Goal: Navigation & Orientation: Find specific page/section

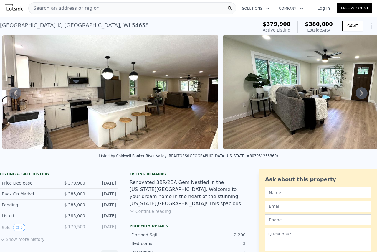
click at [360, 94] on icon at bounding box center [362, 93] width 4 height 6
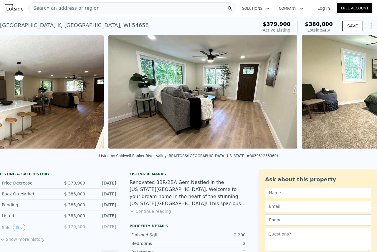
scroll to position [0, 850]
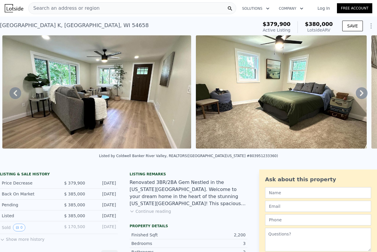
click at [358, 94] on div "• + − • + − STREET VIEW Loading... SATELLITE VIEW" at bounding box center [188, 92] width 377 height 115
click at [360, 94] on icon at bounding box center [362, 93] width 4 height 6
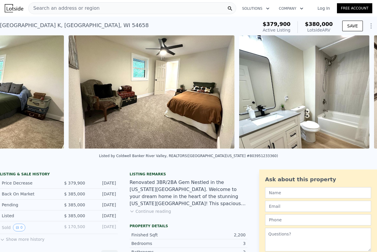
scroll to position [0, 1219]
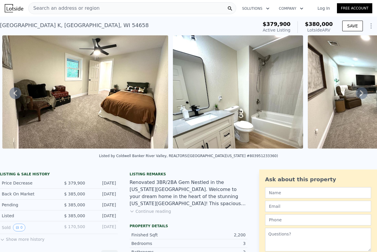
click at [360, 94] on icon at bounding box center [362, 93] width 4 height 6
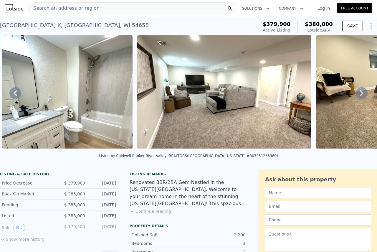
click at [360, 94] on icon at bounding box center [362, 93] width 4 height 6
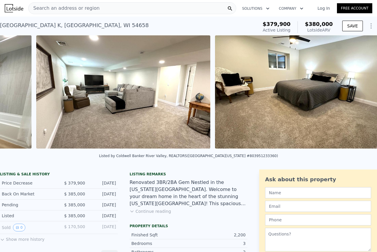
scroll to position [0, 1524]
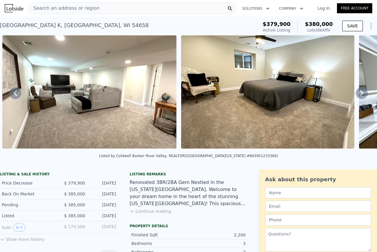
click at [360, 94] on icon at bounding box center [362, 93] width 4 height 6
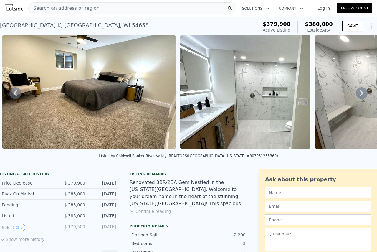
click at [360, 94] on icon at bounding box center [362, 93] width 4 height 6
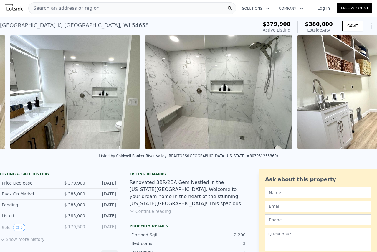
scroll to position [0, 1881]
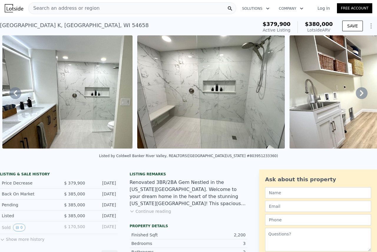
click at [360, 94] on icon at bounding box center [362, 93] width 4 height 6
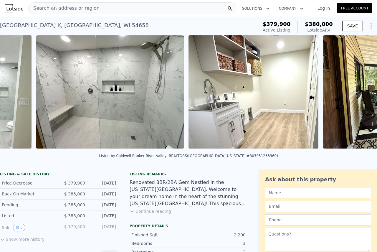
scroll to position [0, 2015]
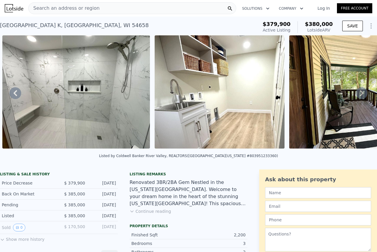
click at [360, 94] on icon at bounding box center [362, 93] width 4 height 6
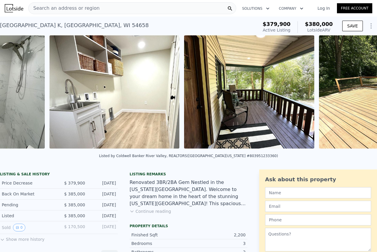
scroll to position [0, 2168]
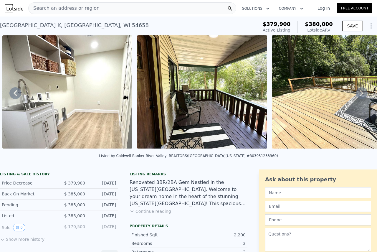
click at [360, 94] on icon at bounding box center [362, 93] width 4 height 6
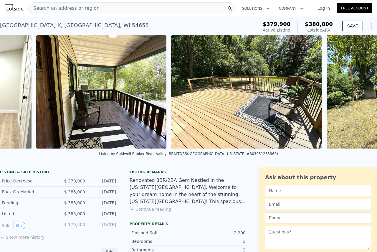
scroll to position [0, 2302]
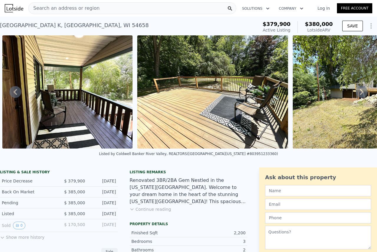
click at [360, 94] on icon at bounding box center [362, 92] width 4 height 6
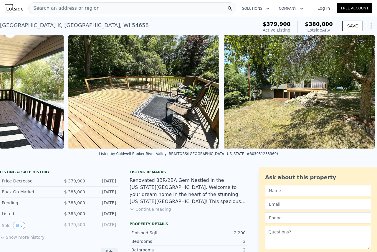
scroll to position [0, 2375]
click at [358, 94] on img at bounding box center [299, 91] width 151 height 113
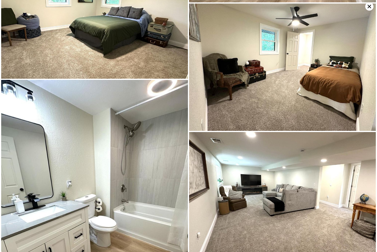
scroll to position [251, 0]
